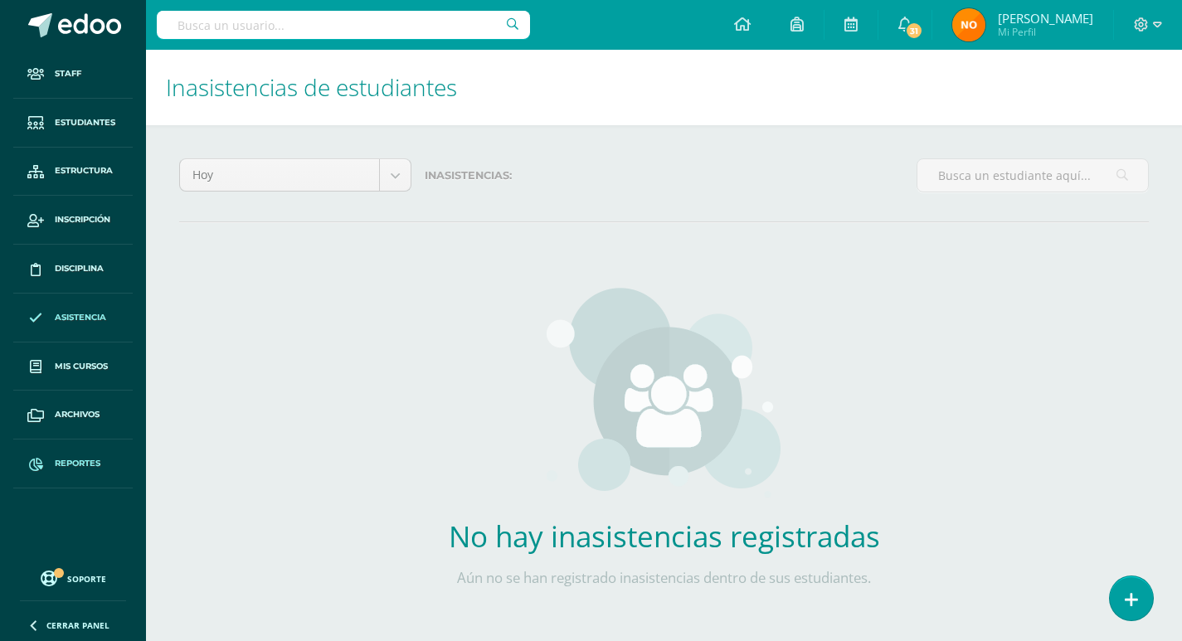
click at [68, 458] on span "Reportes" at bounding box center [78, 463] width 46 height 13
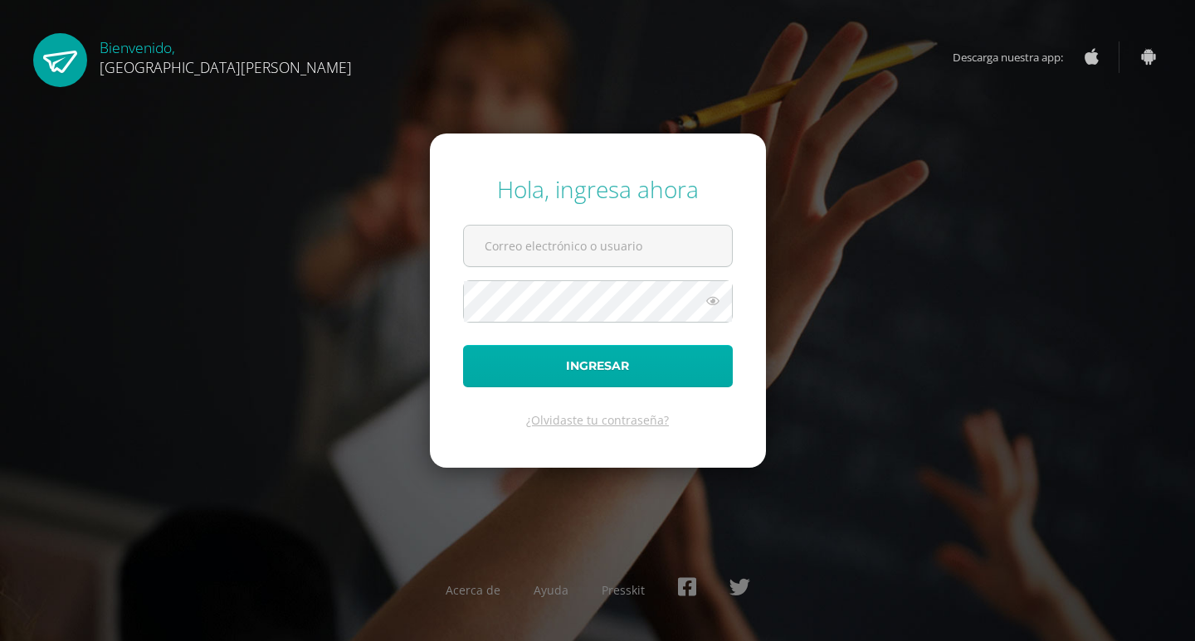
type input "controlacademico@bilinguesanjuan.edu.gt"
click at [590, 359] on button "Ingresar" at bounding box center [598, 366] width 270 height 42
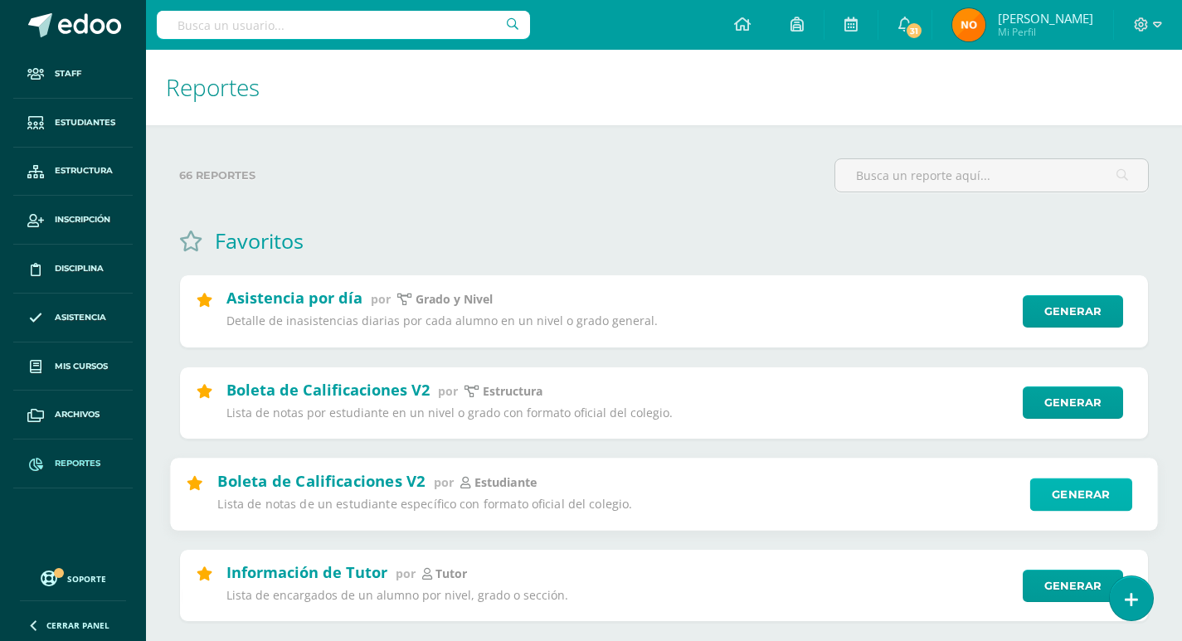
click at [1074, 489] on link "Generar" at bounding box center [1081, 494] width 102 height 33
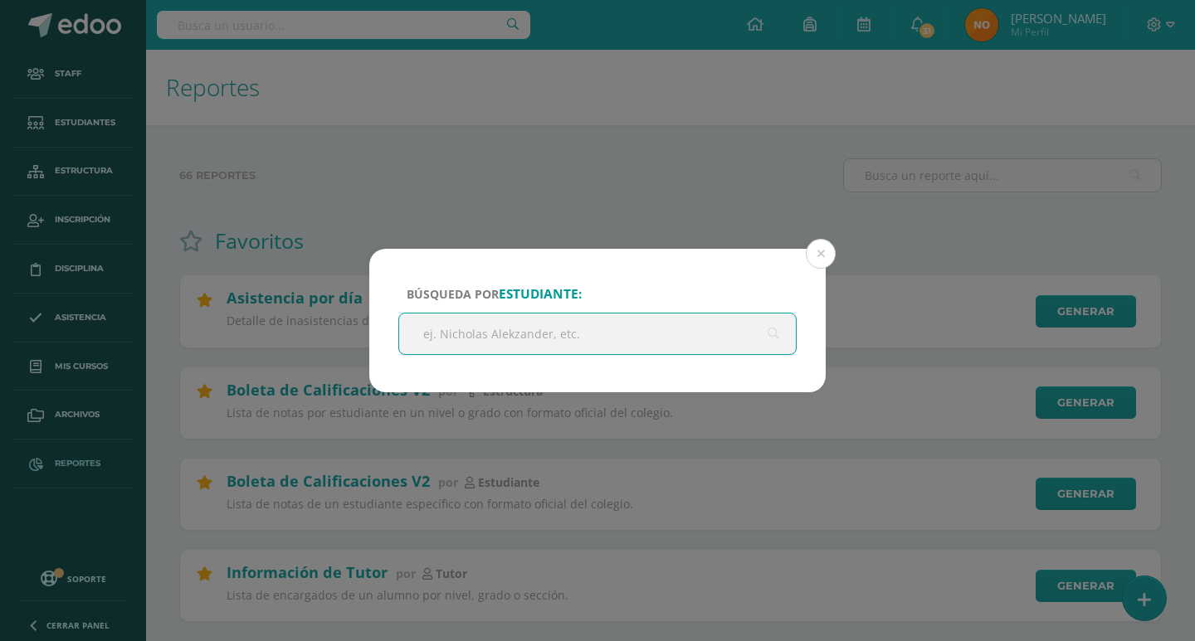
click at [484, 335] on input "text" at bounding box center [597, 334] width 397 height 41
type input "c"
type input "emily coroy"
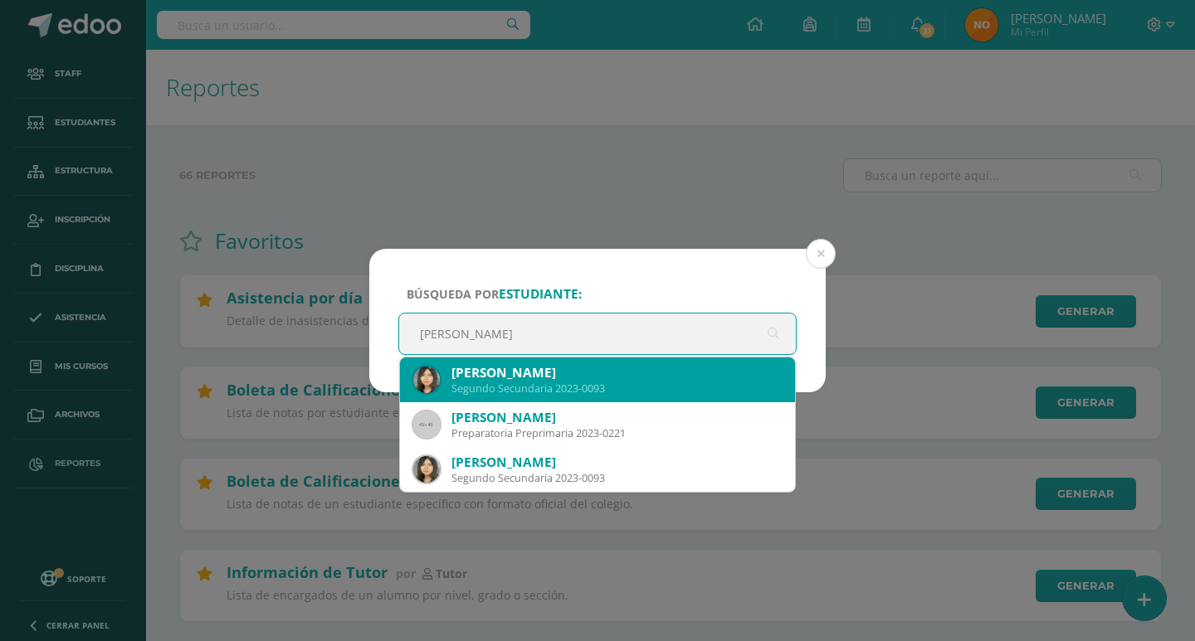
click at [516, 384] on div "Segundo Secundaria 2023-0093" at bounding box center [616, 389] width 330 height 14
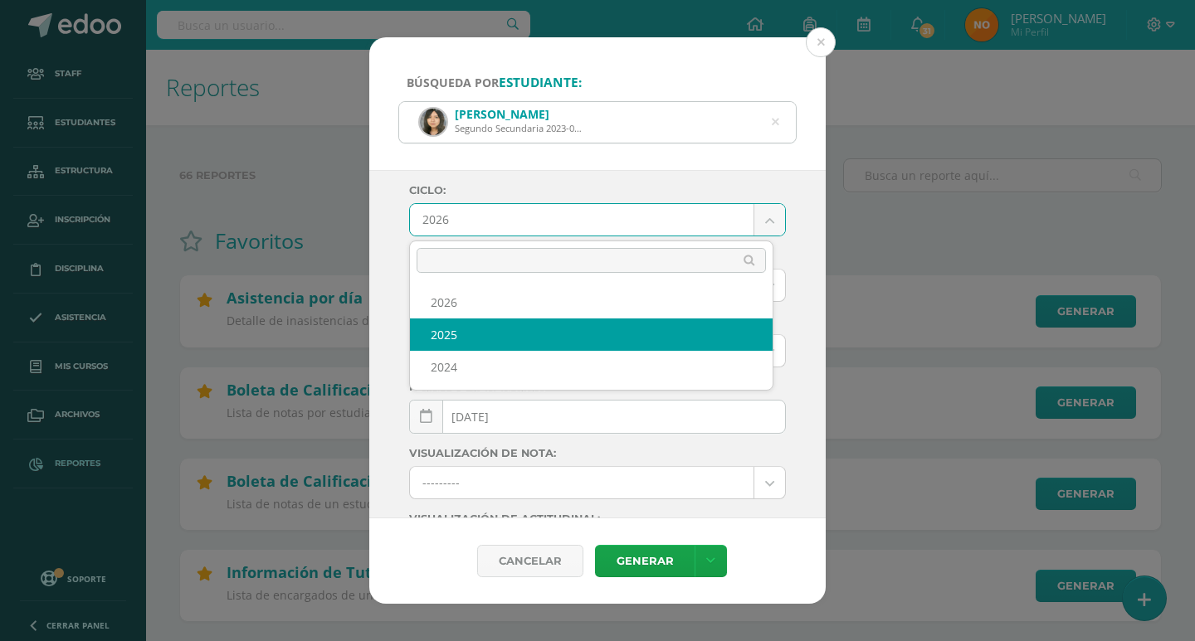
select select "2"
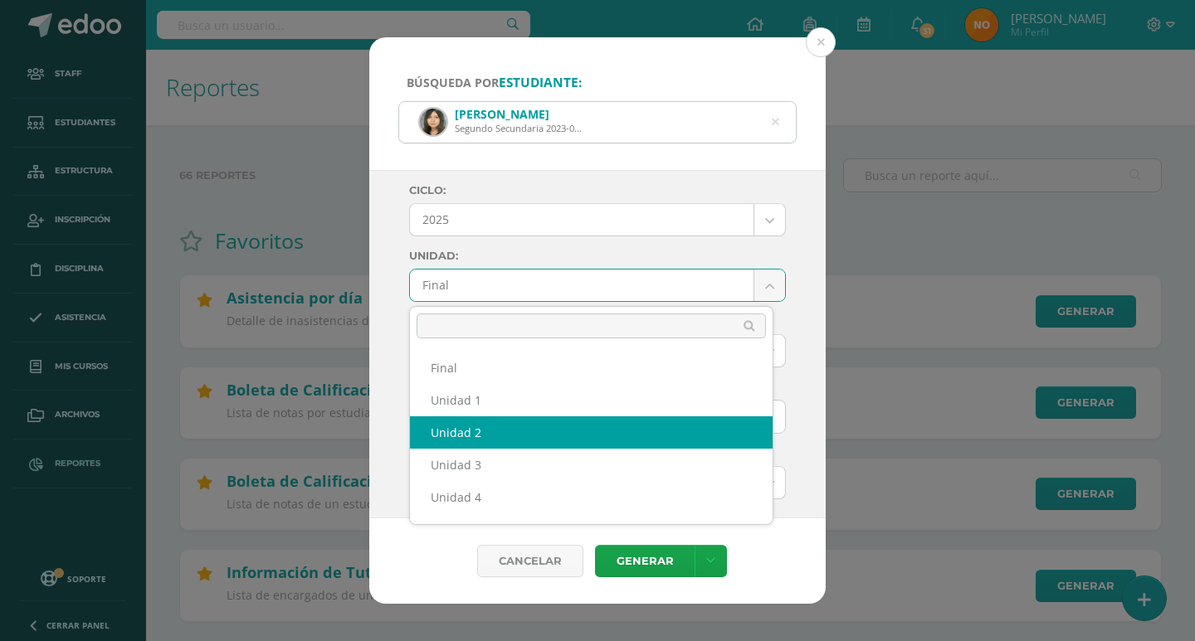
select select "Unidad 2"
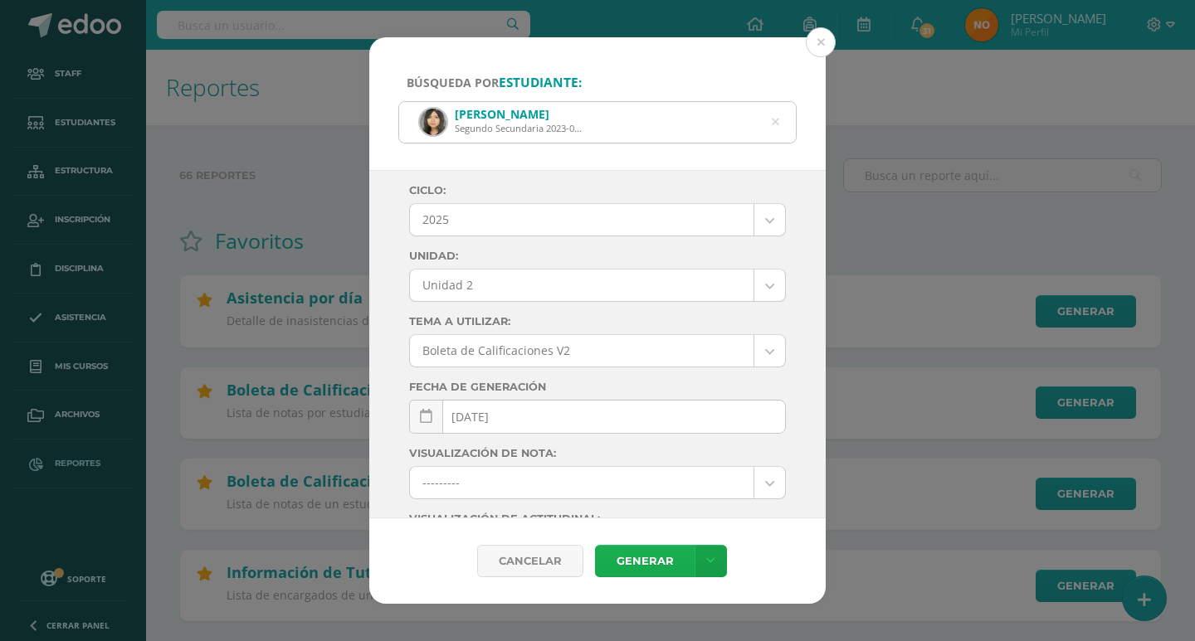
click at [642, 555] on link "Generar" at bounding box center [645, 561] width 100 height 32
click at [819, 38] on button at bounding box center [821, 42] width 30 height 30
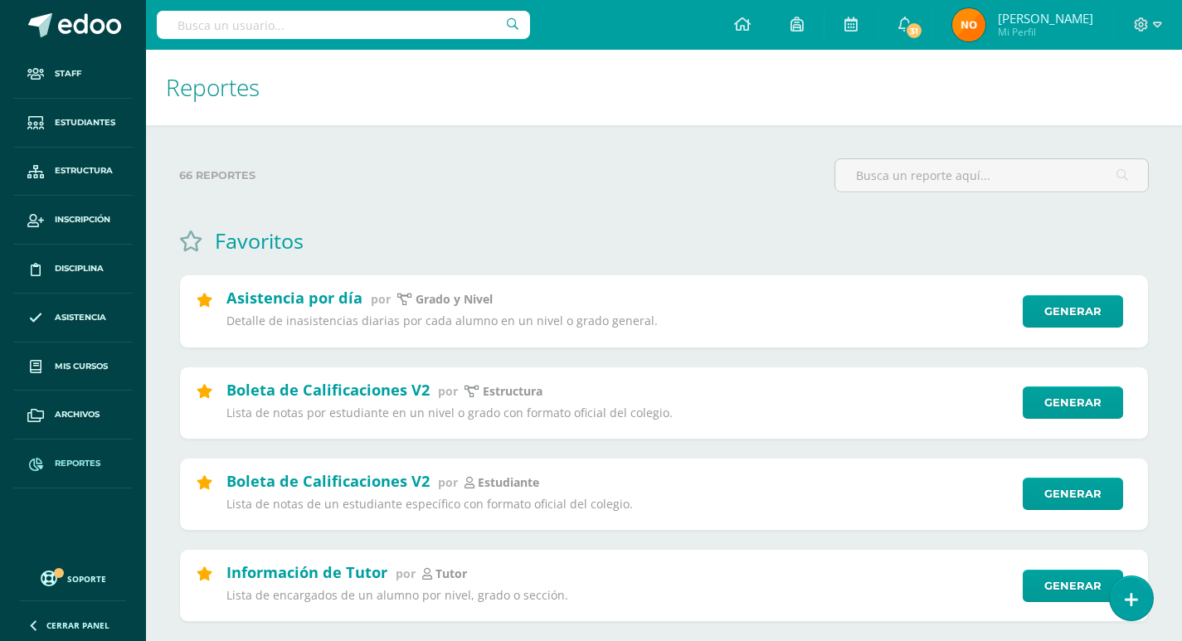
click at [65, 459] on span "Reportes" at bounding box center [78, 463] width 46 height 13
click at [263, 26] on input "text" at bounding box center [343, 25] width 373 height 28
type input "irma cos"
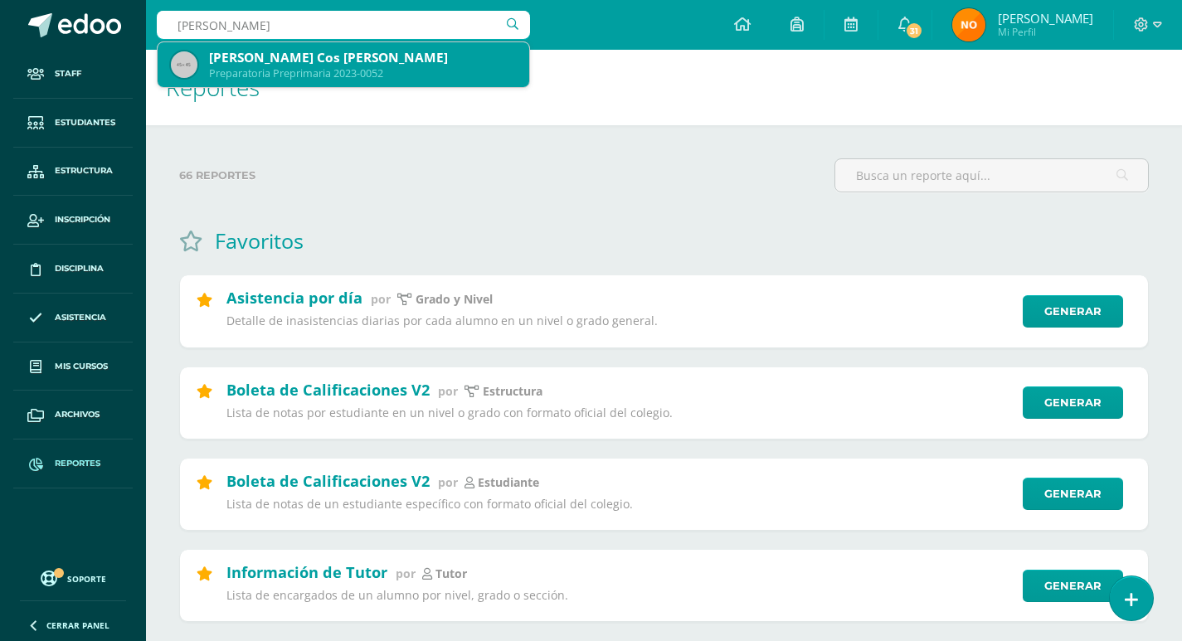
click at [282, 51] on div "Irma Sophia Floricelda Cos Morán" at bounding box center [362, 57] width 307 height 17
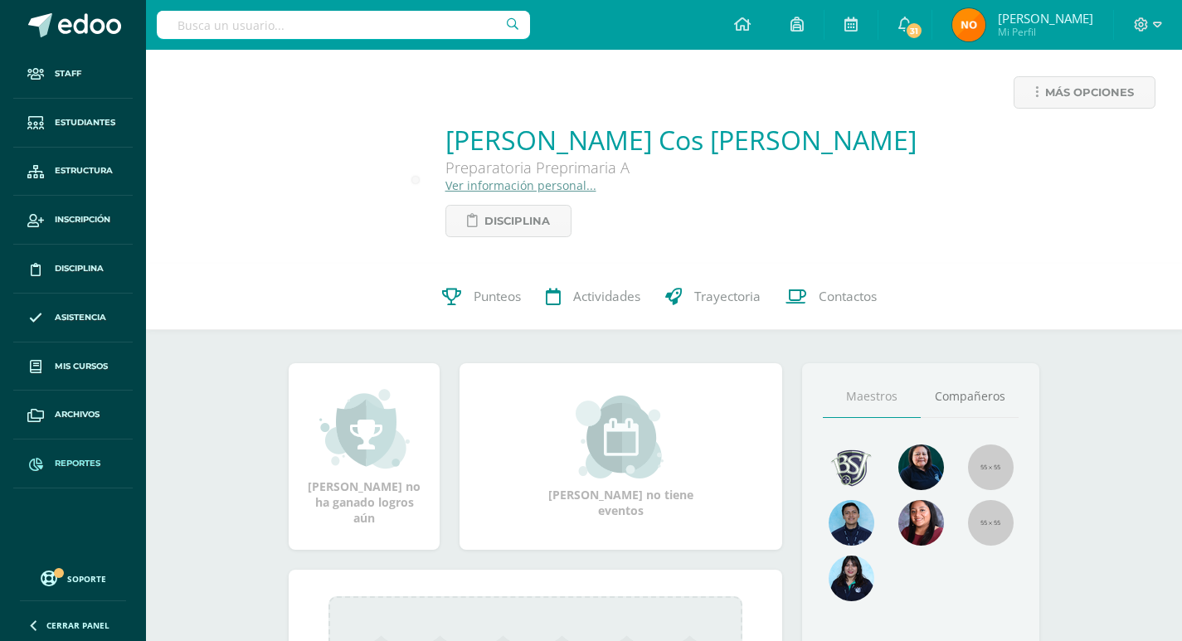
click at [74, 460] on span "Reportes" at bounding box center [78, 463] width 46 height 13
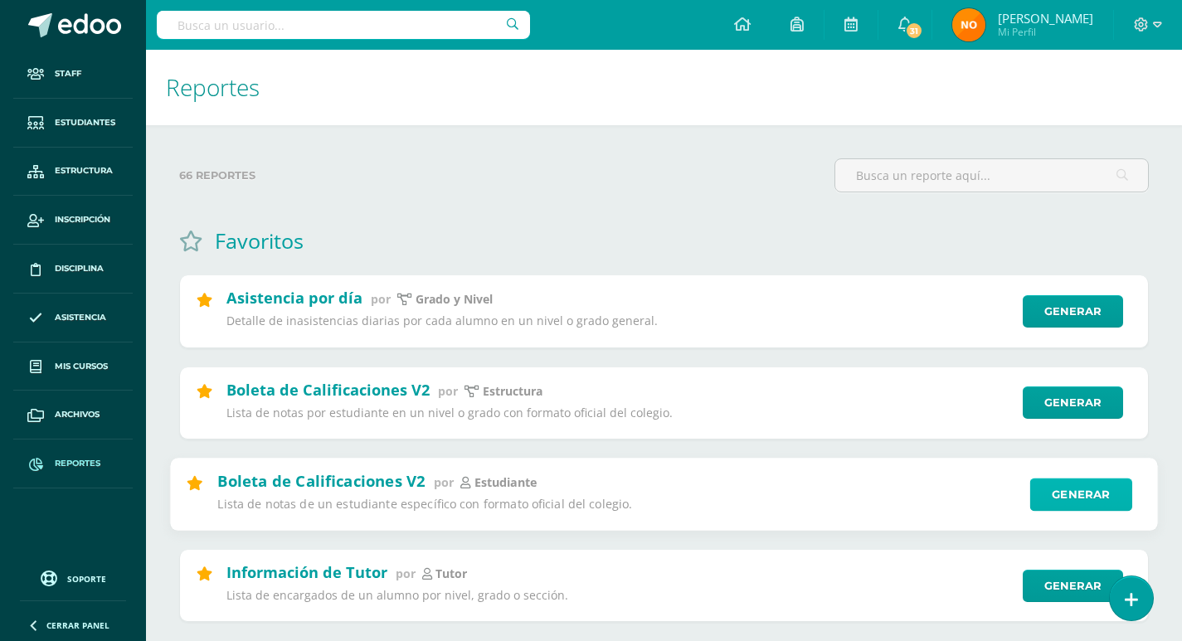
click at [1092, 495] on link "Generar" at bounding box center [1081, 494] width 102 height 33
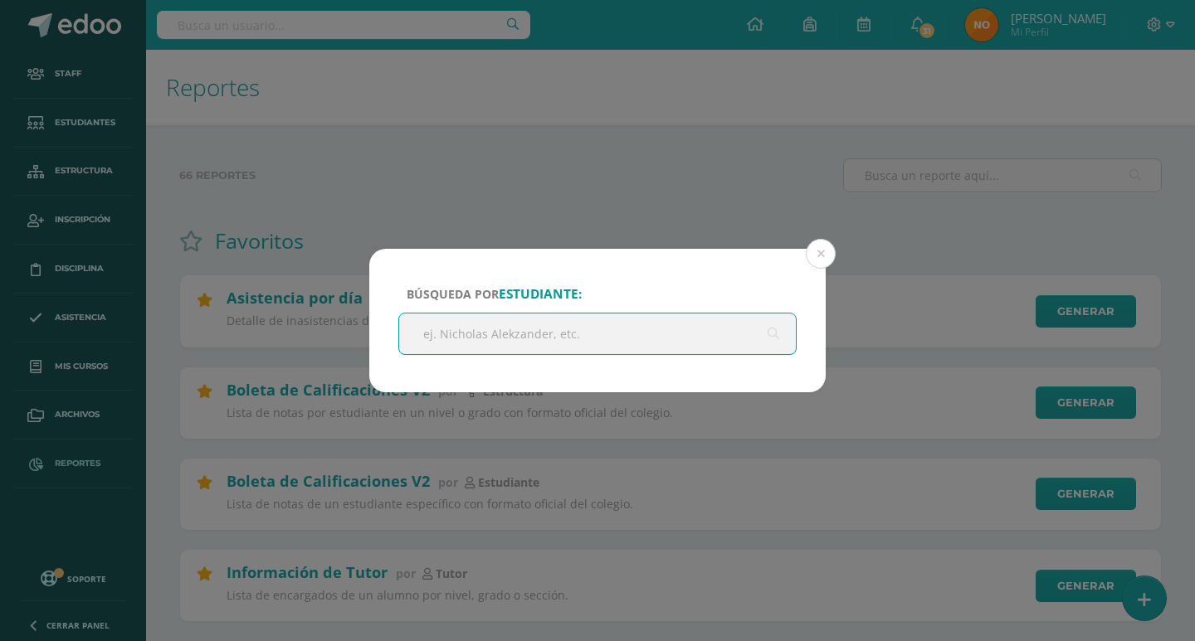
click at [474, 343] on input "text" at bounding box center [597, 334] width 397 height 41
type input "irm"
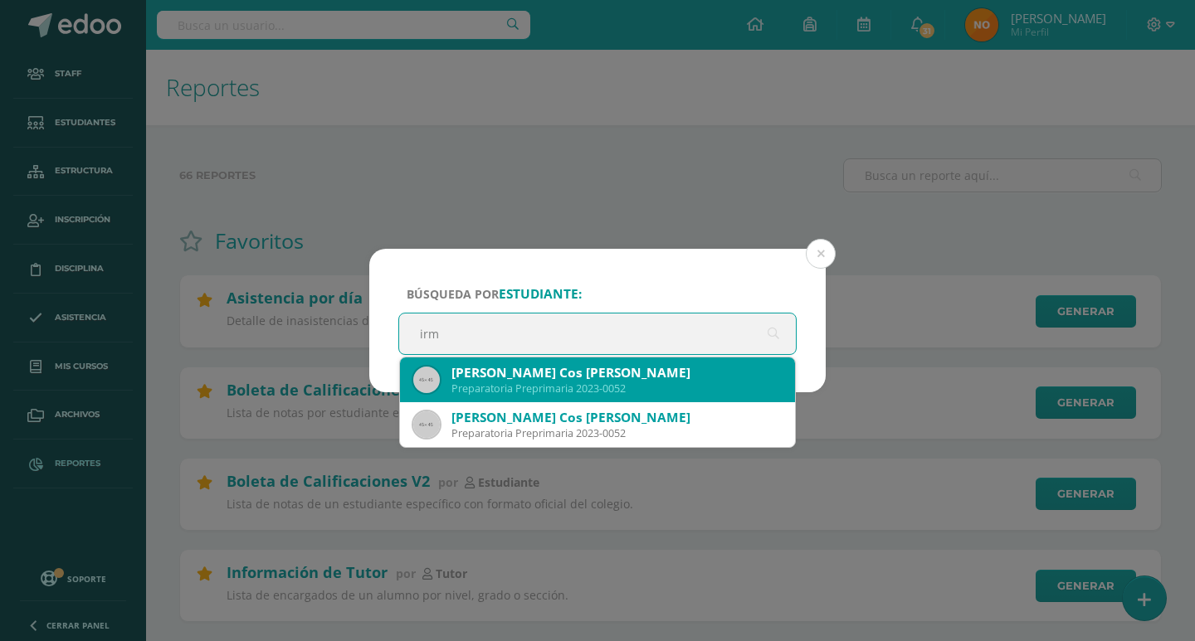
click at [562, 378] on div "[PERSON_NAME] Cos [PERSON_NAME]" at bounding box center [616, 372] width 330 height 17
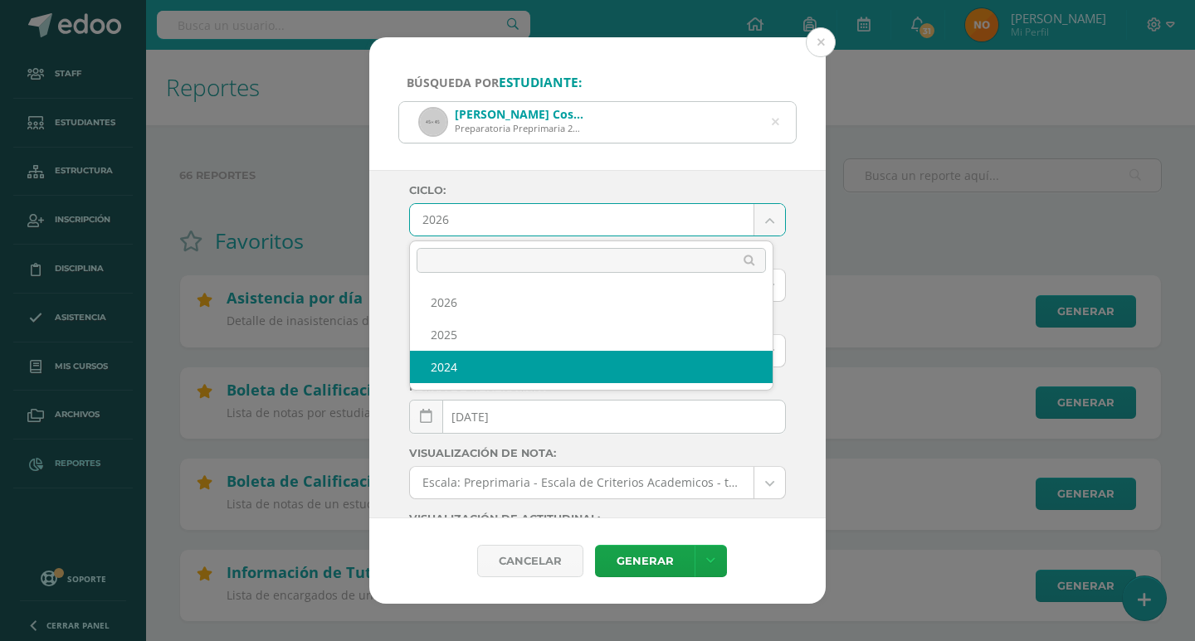
select select "1"
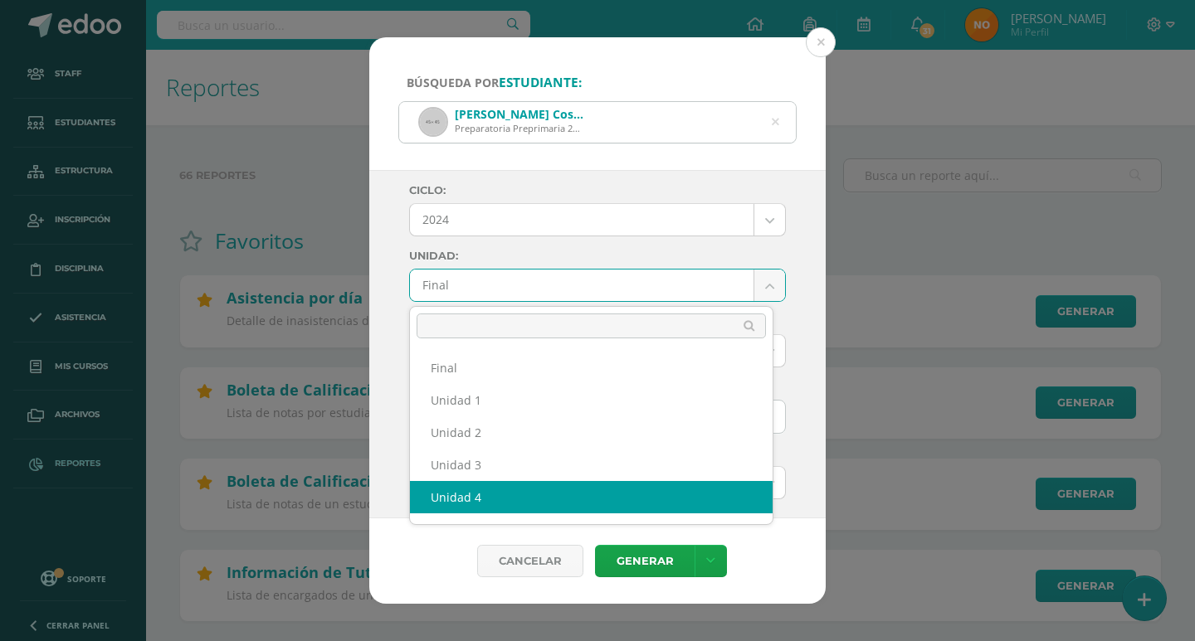
select select "Unidad 4"
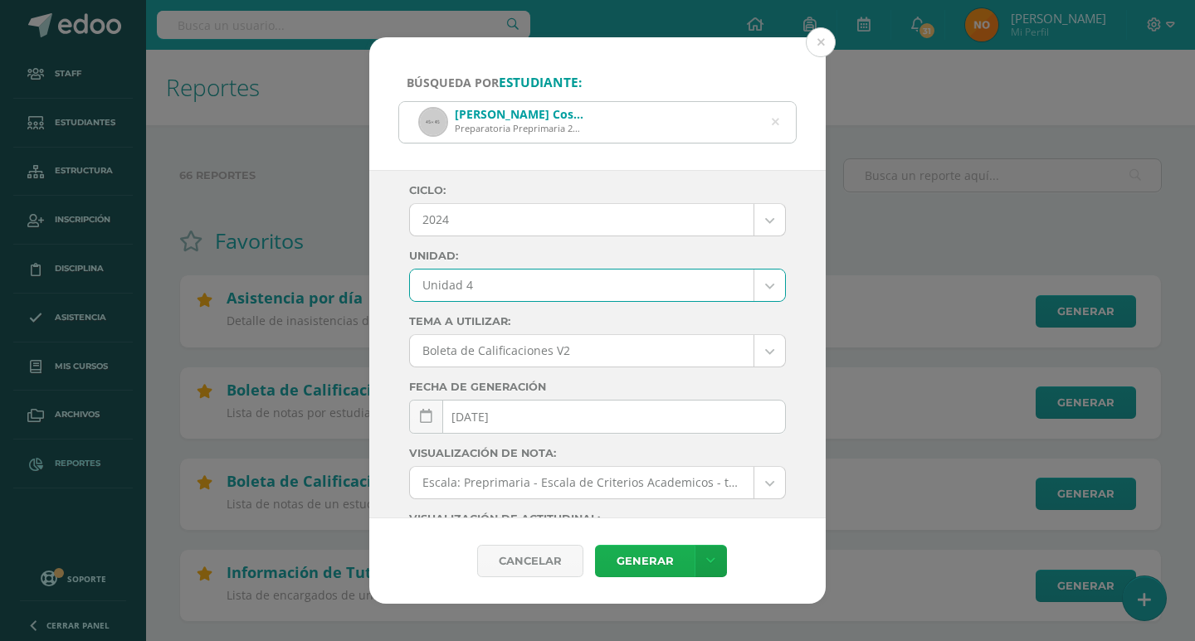
click at [648, 553] on link "Generar" at bounding box center [645, 561] width 100 height 32
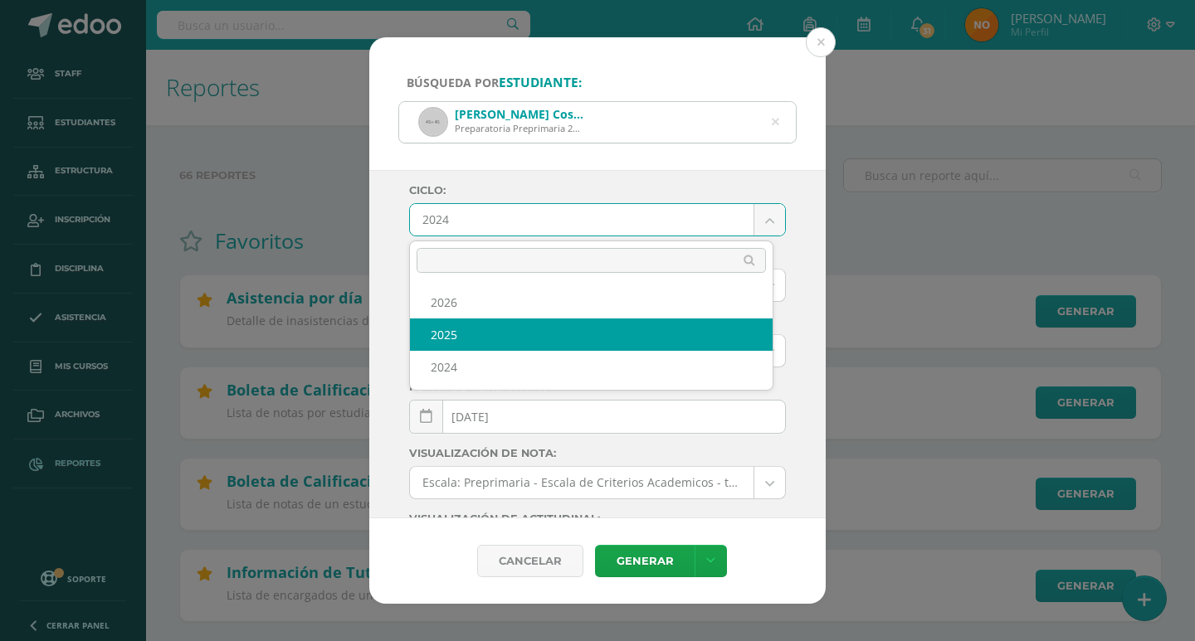
select select "2"
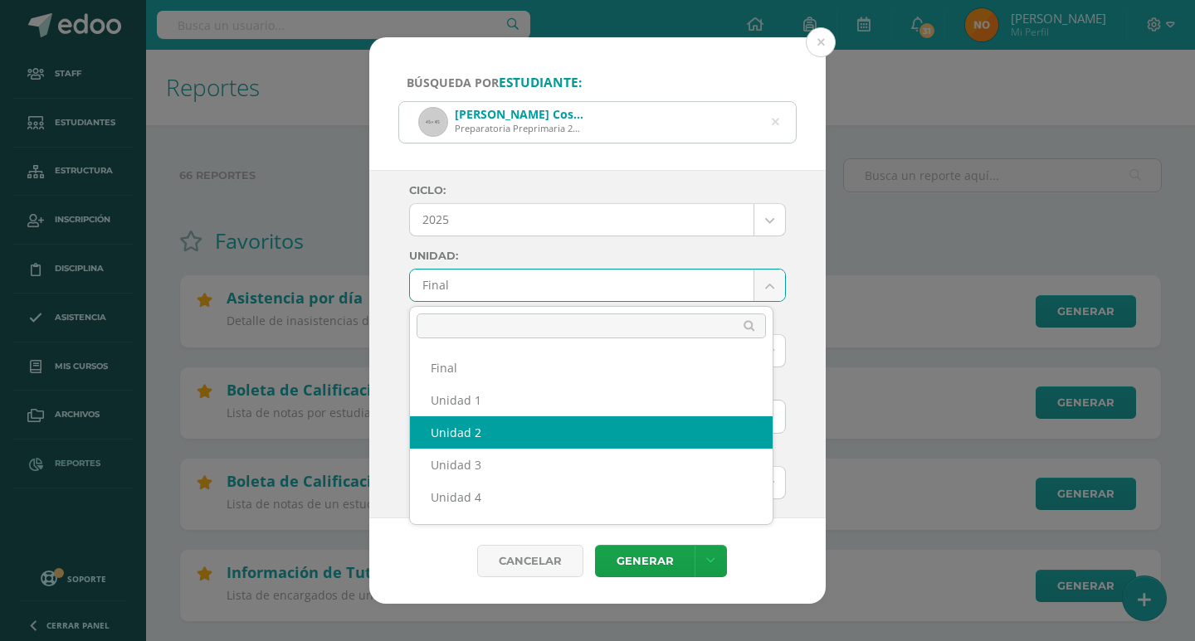
select select "Unidad 2"
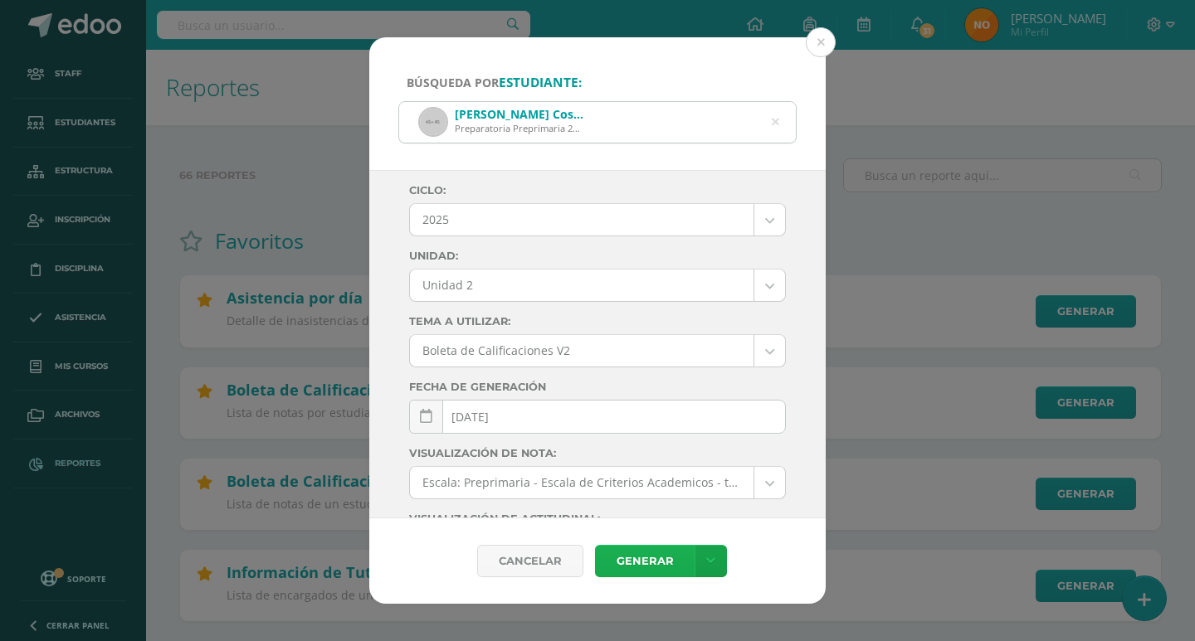
click at [649, 555] on link "Generar" at bounding box center [645, 561] width 100 height 32
